Goal: Transaction & Acquisition: Book appointment/travel/reservation

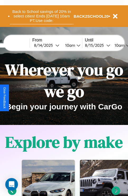
click at [41, 16] on button "Back to School savings of 20% in select cities! Ends 9/1 at 10am PT. Use code:" at bounding box center [42, 16] width 64 height 16
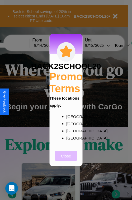
click at [66, 159] on button "Close" at bounding box center [66, 156] width 22 height 10
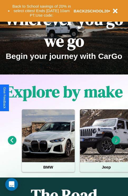
scroll to position [81, 0]
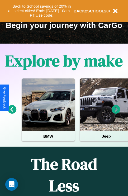
click at [116, 113] on icon at bounding box center [116, 109] width 9 height 9
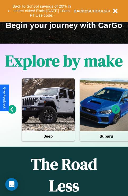
click at [116, 113] on icon at bounding box center [116, 109] width 9 height 9
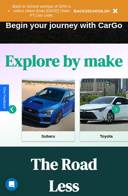
scroll to position [30, 63]
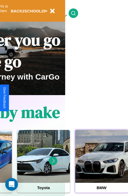
click at [101, 164] on div at bounding box center [101, 156] width 53 height 53
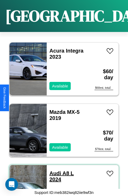
scroll to position [1367, 0]
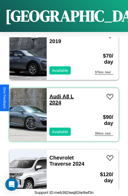
click at [54, 93] on link "Audi A8 L 2024" at bounding box center [61, 99] width 24 height 12
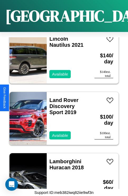
scroll to position [4859, 0]
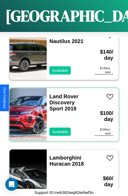
click at [62, 111] on div "Land Rover Discovery Sport 2019 Available" at bounding box center [68, 114] width 43 height 53
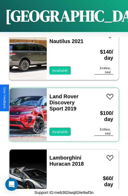
click at [62, 111] on div "Land Rover Discovery Sport 2019 Available" at bounding box center [68, 114] width 43 height 53
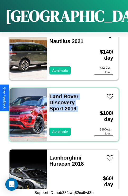
click at [62, 111] on div "Land Rover Discovery Sport 2019 Available" at bounding box center [68, 114] width 43 height 53
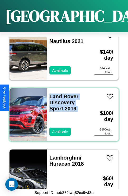
click at [62, 111] on div "Land Rover Discovery Sport 2019 Available" at bounding box center [68, 114] width 43 height 53
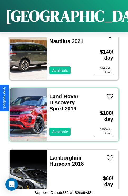
click at [62, 111] on div "Land Rover Discovery Sport 2019 Available" at bounding box center [68, 114] width 43 height 53
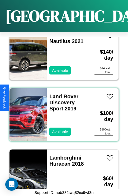
click at [62, 111] on div "Land Rover Discovery Sport 2019 Available" at bounding box center [68, 114] width 43 height 53
click at [62, 93] on link "Land Rover Discovery Sport 2019" at bounding box center [63, 102] width 29 height 18
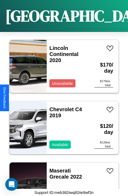
scroll to position [18, 0]
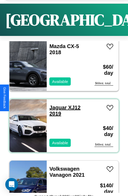
click at [57, 107] on link "Jaguar XJ12 2019" at bounding box center [64, 111] width 31 height 12
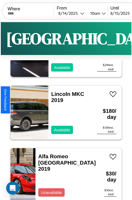
scroll to position [0, 0]
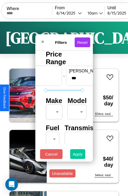
click at [78, 155] on button "Apply" at bounding box center [77, 154] width 15 height 10
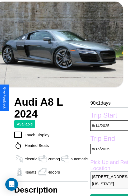
scroll to position [102, 25]
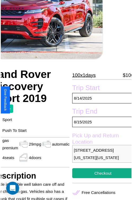
scroll to position [48, 28]
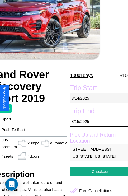
click at [98, 98] on p "8 / 14 / 2025" at bounding box center [100, 98] width 60 height 10
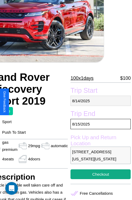
select select "*"
select select "****"
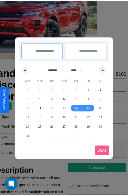
scroll to position [0, 28]
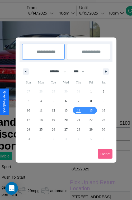
click at [48, 13] on div at bounding box center [66, 100] width 132 height 200
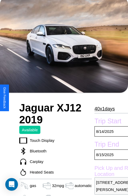
scroll to position [41, 0]
